Goal: Transaction & Acquisition: Download file/media

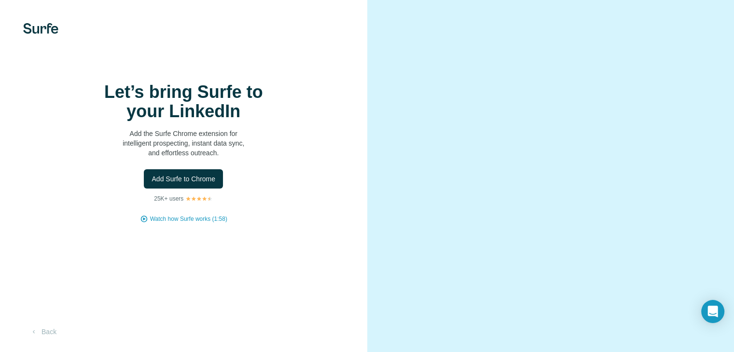
drag, startPoint x: 210, startPoint y: 201, endPoint x: 268, endPoint y: 198, distance: 57.5
click at [268, 189] on div "Add Surfe to Chrome" at bounding box center [183, 178] width 329 height 19
click at [169, 223] on span "Watch how Surfe works (1:58)" at bounding box center [188, 219] width 77 height 9
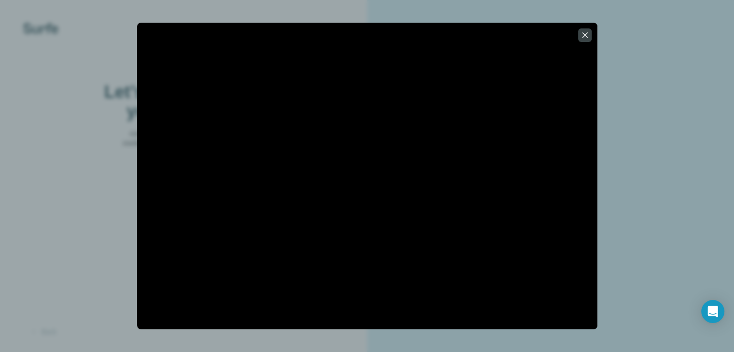
scroll to position [15, 0]
click at [650, 188] on div at bounding box center [367, 176] width 734 height 352
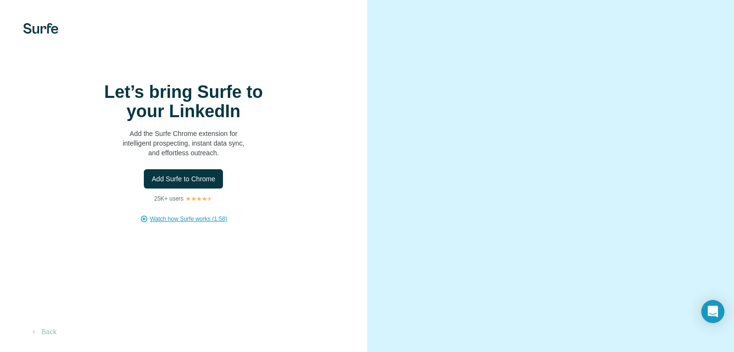
click at [650, 188] on video at bounding box center [550, 176] width 313 height 156
click at [179, 184] on span "Add Surfe to Chrome" at bounding box center [184, 179] width 64 height 10
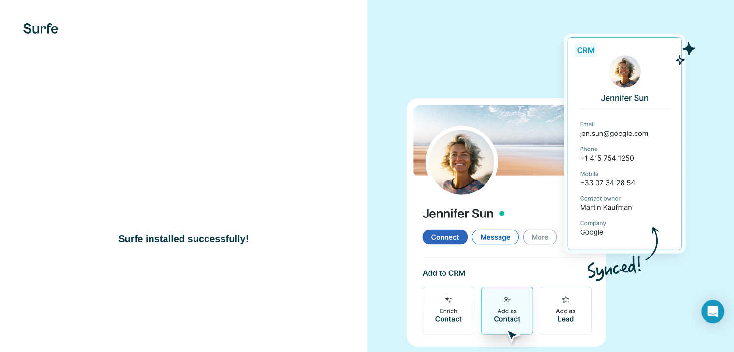
scroll to position [24, 0]
